Goal: Transaction & Acquisition: Purchase product/service

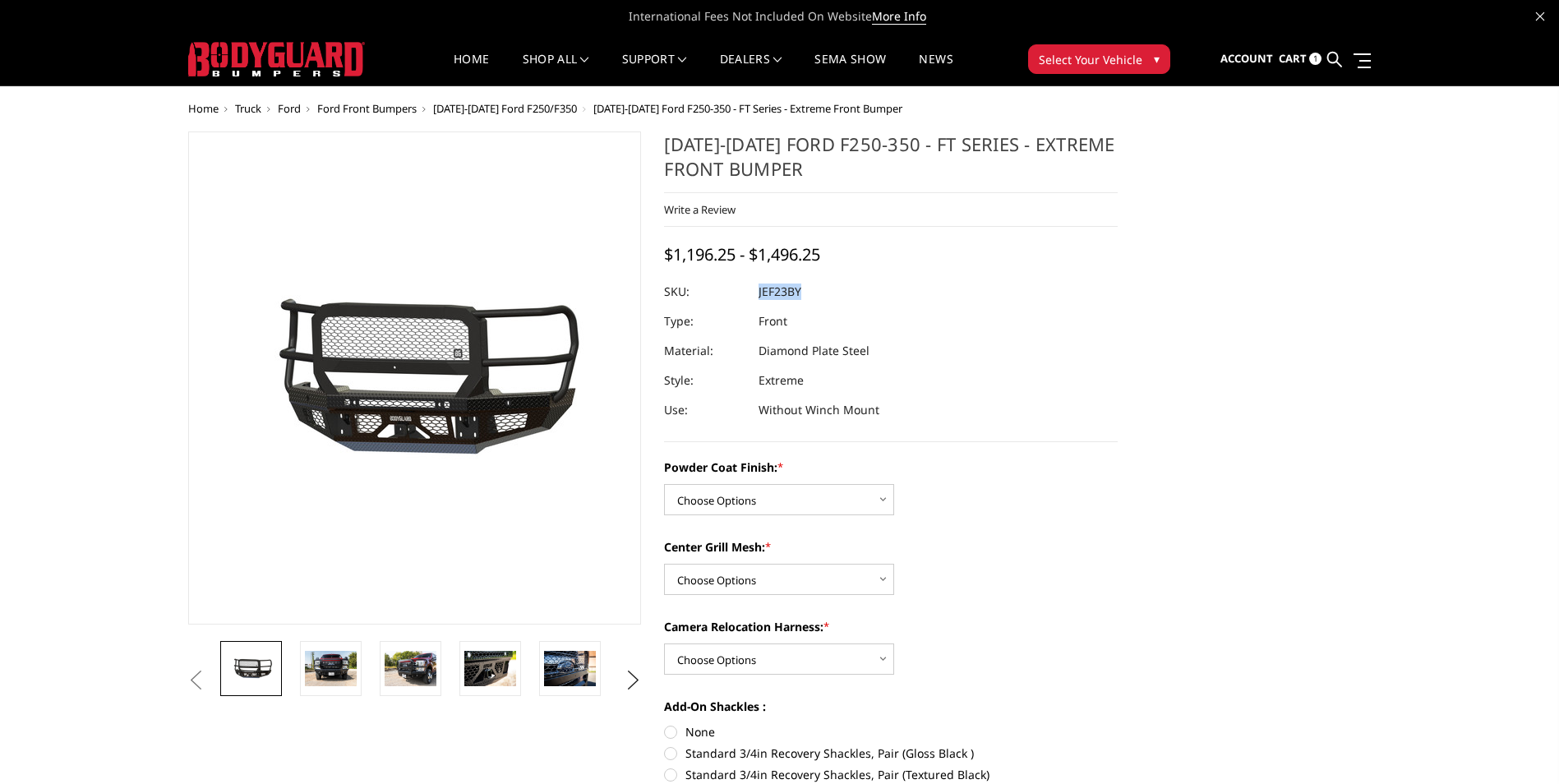
click at [760, 299] on dl "SKU: JEF23BY UPC: Type: Front Material: Diamond Plate Steel Style: Extreme Use:…" at bounding box center [891, 351] width 454 height 148
copy dl "JEF23BY UPC:"
click at [1270, 55] on span "Account" at bounding box center [1247, 58] width 53 height 15
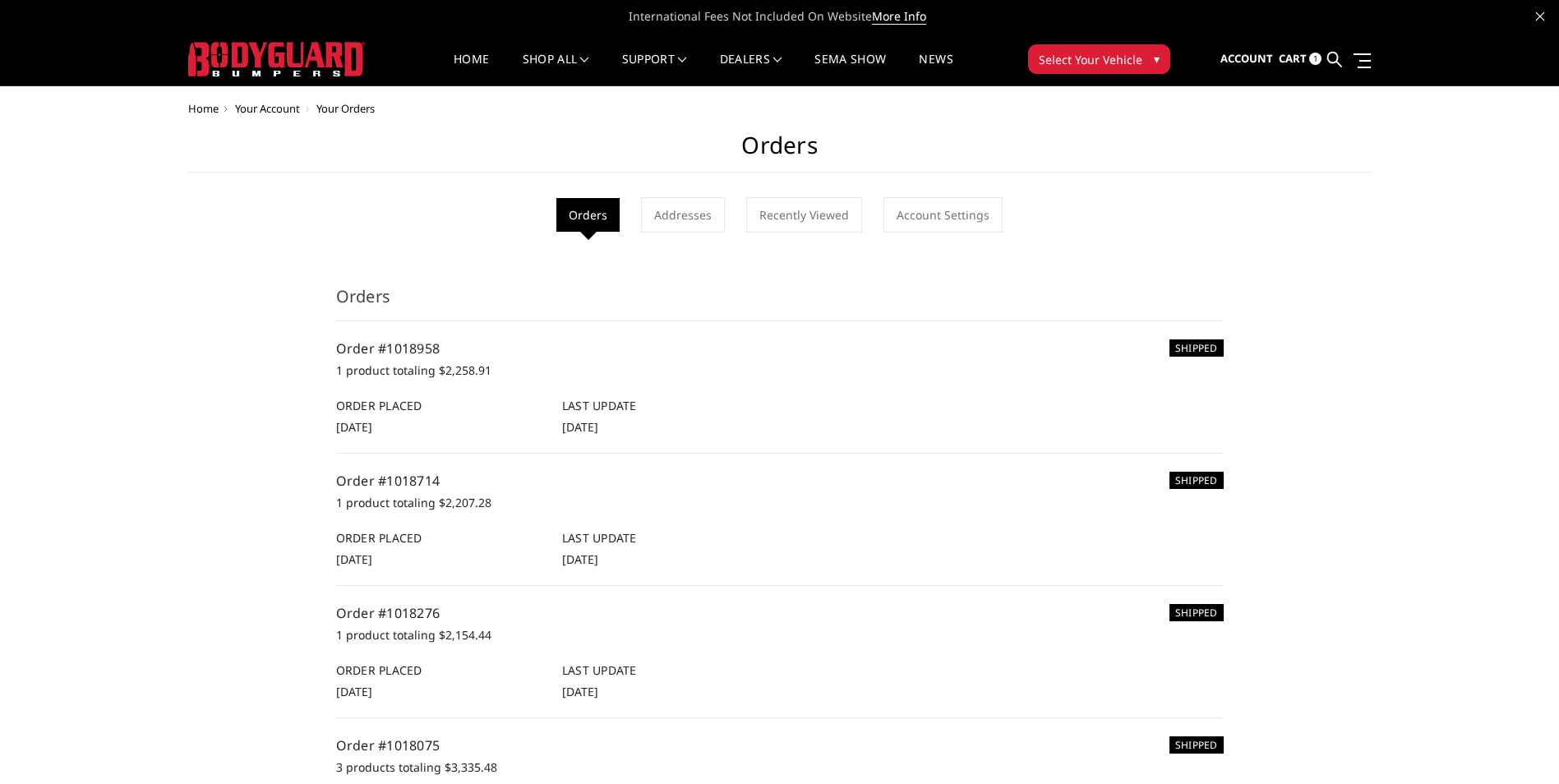
click at [1307, 54] on link "Cart 1" at bounding box center [1300, 59] width 43 height 44
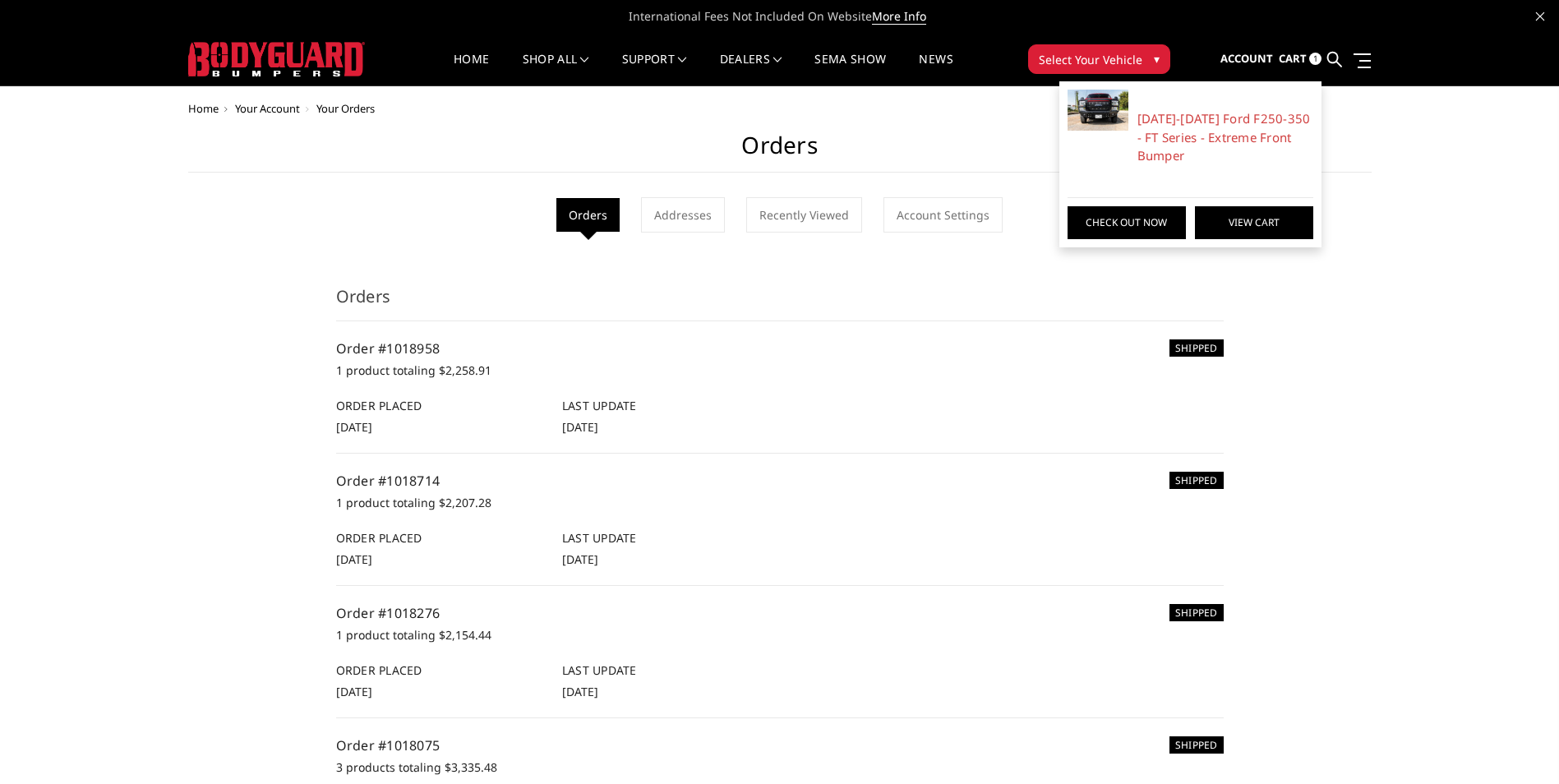
click at [1231, 219] on link "View Cart" at bounding box center [1254, 223] width 119 height 33
